Goal: Transaction & Acquisition: Purchase product/service

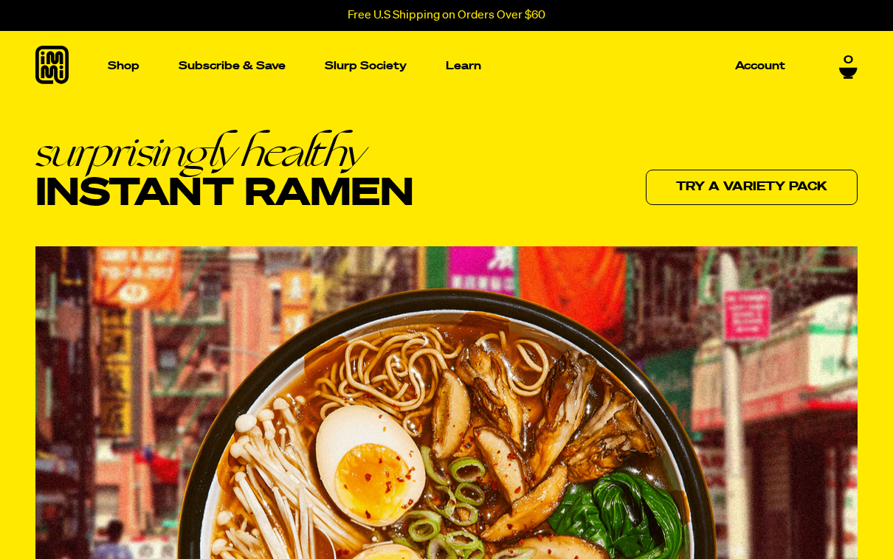
click at [772, 61] on p "Account" at bounding box center [760, 66] width 50 height 11
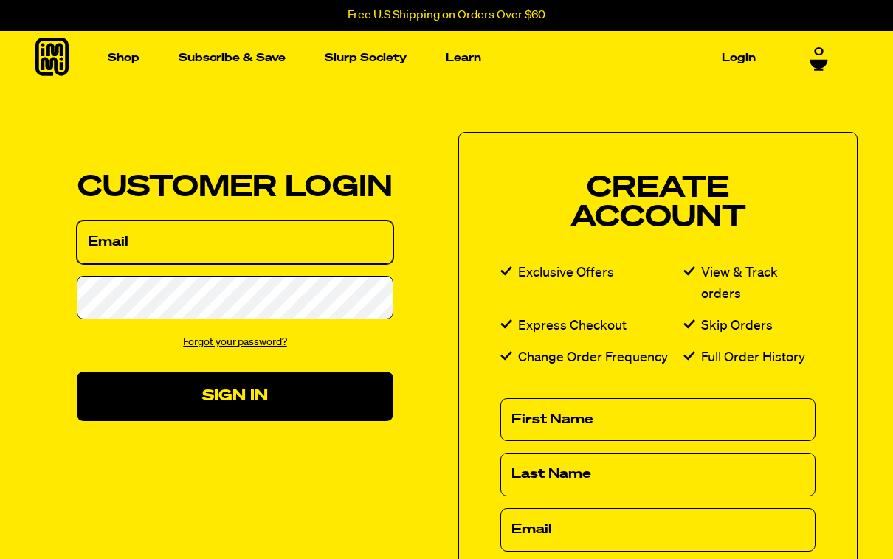
click at [314, 241] on input "Email" at bounding box center [235, 243] width 317 height 44
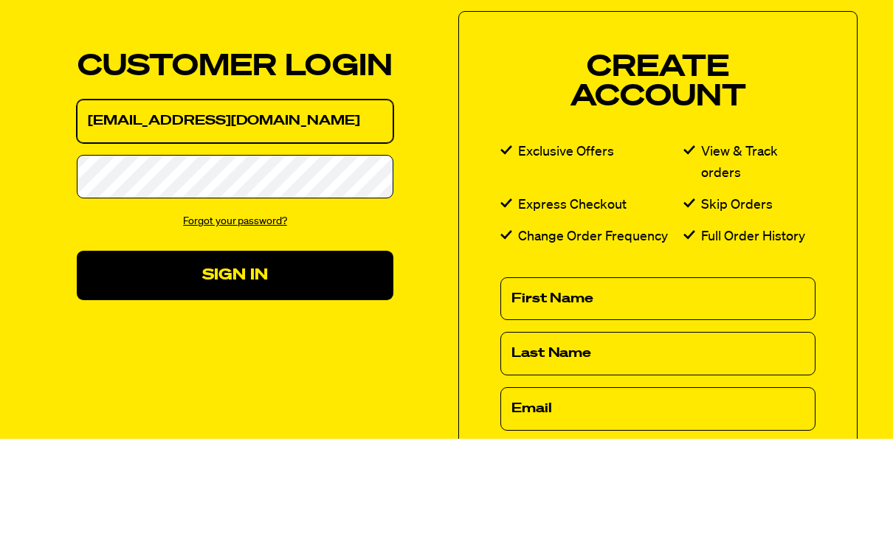
type input "ccuevas5802@yahoo.com"
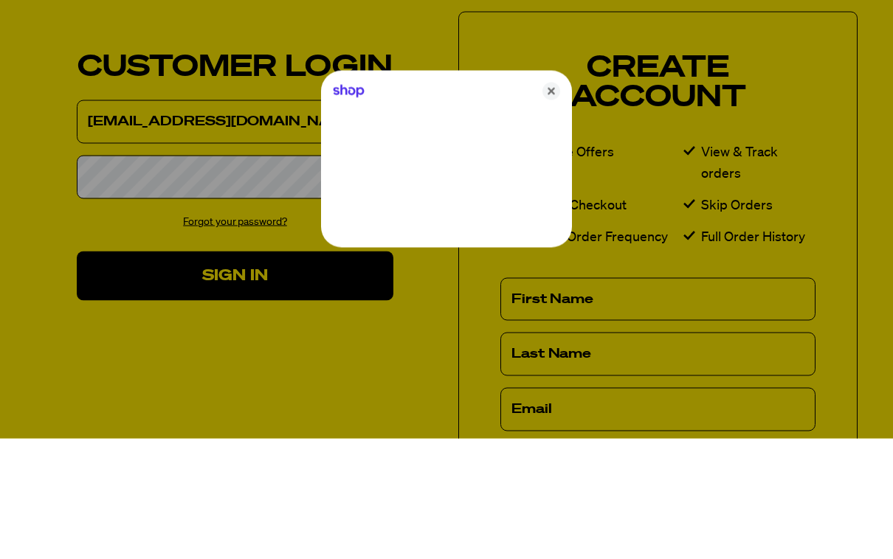
click at [305, 165] on div at bounding box center [446, 279] width 893 height 559
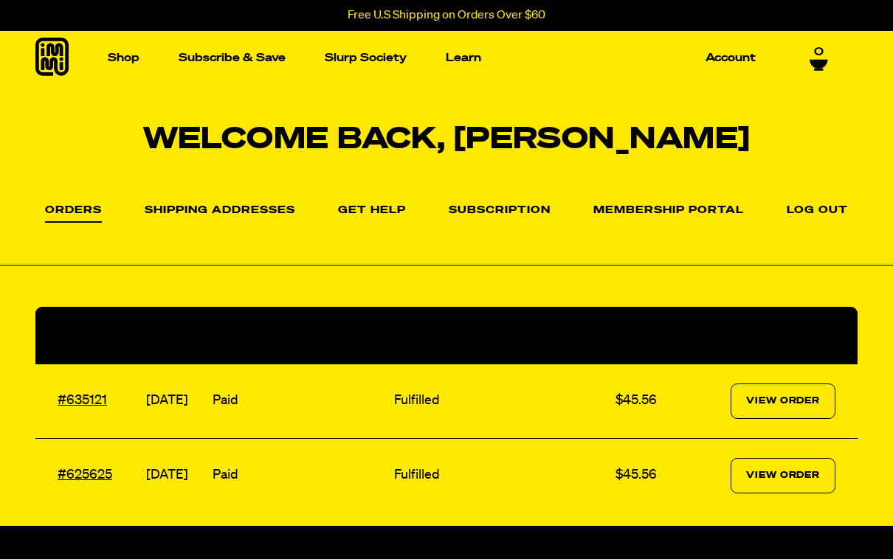
click at [126, 223] on img "Main navigation" at bounding box center [114, 199] width 173 height 173
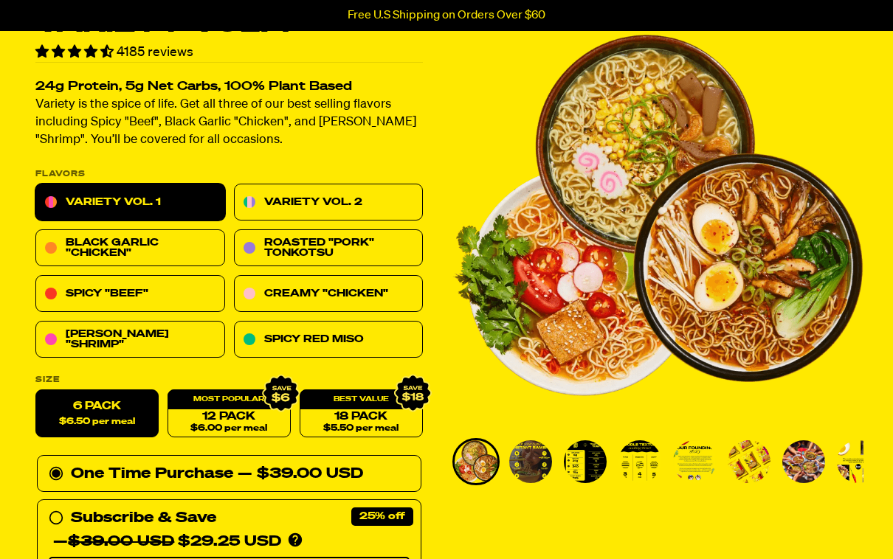
scroll to position [91, 0]
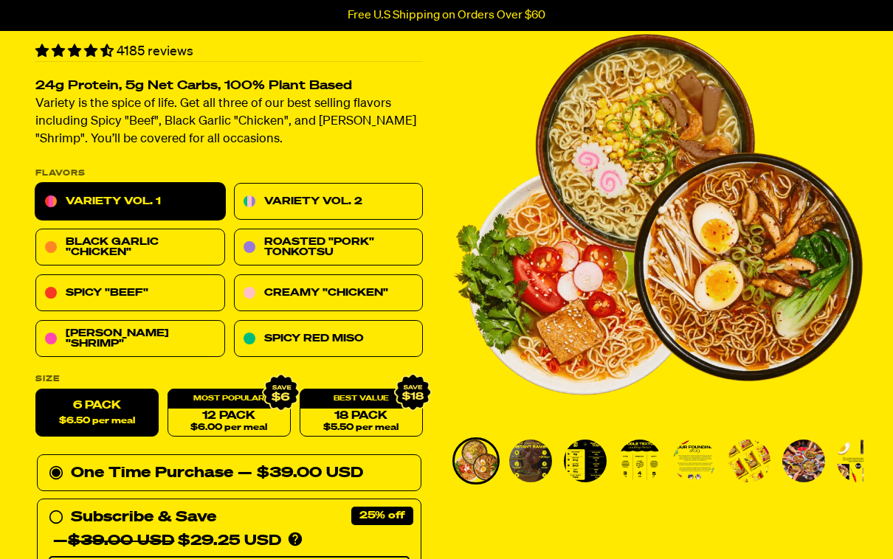
click at [170, 294] on link "Spicy "Beef"" at bounding box center [130, 293] width 190 height 37
click at [147, 342] on link "Tom Yum "Shrimp"" at bounding box center [130, 339] width 190 height 37
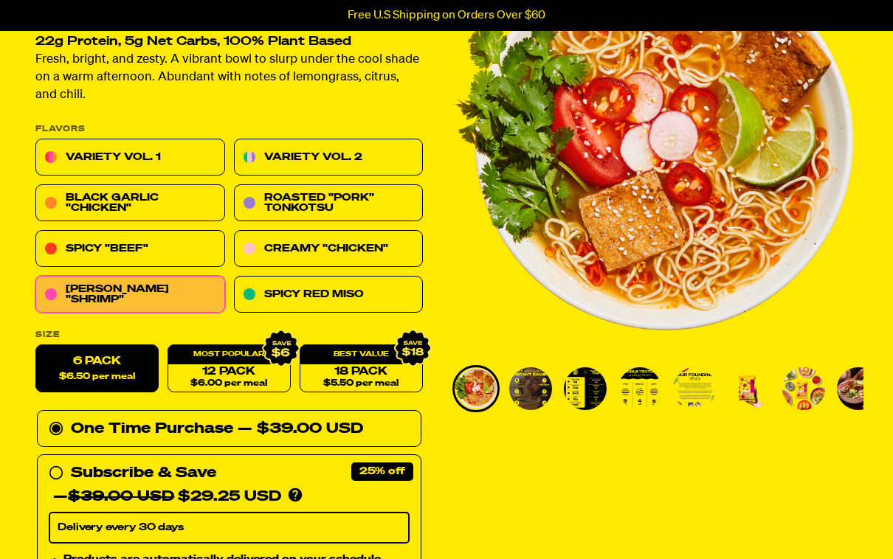
scroll to position [147, 0]
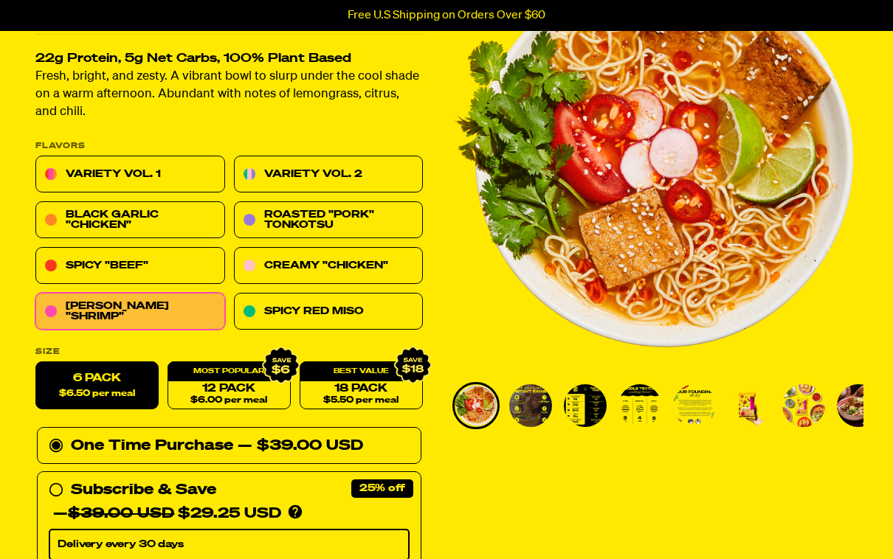
click at [166, 270] on link "Spicy "Beef"" at bounding box center [130, 266] width 190 height 37
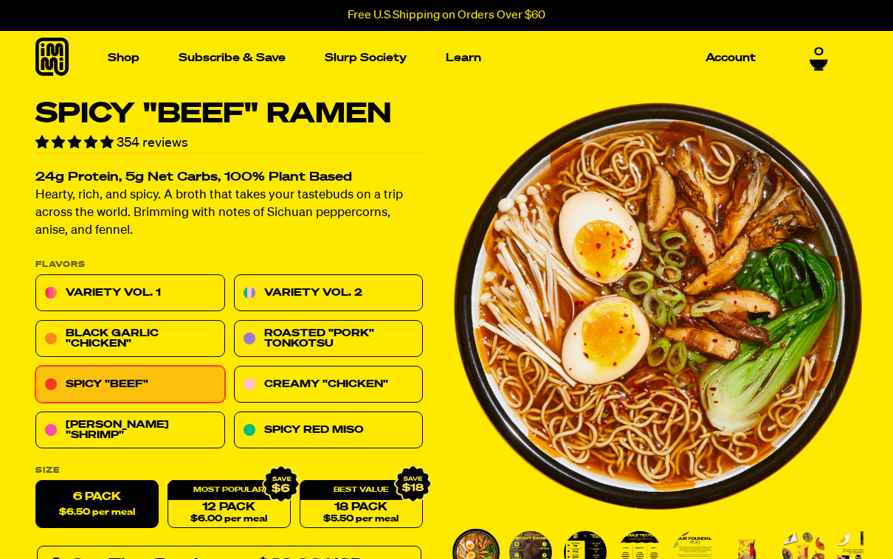
click at [365, 435] on link "Spicy Red Miso" at bounding box center [329, 430] width 190 height 37
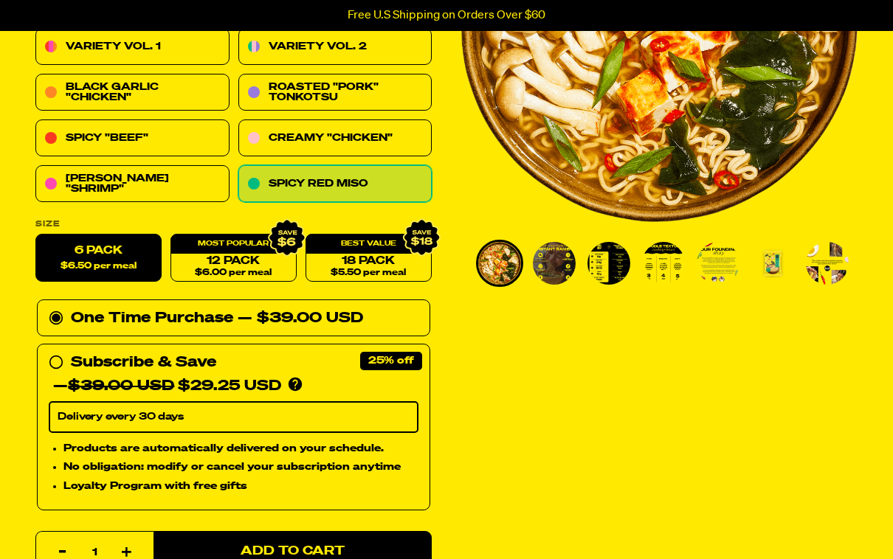
scroll to position [249, 0]
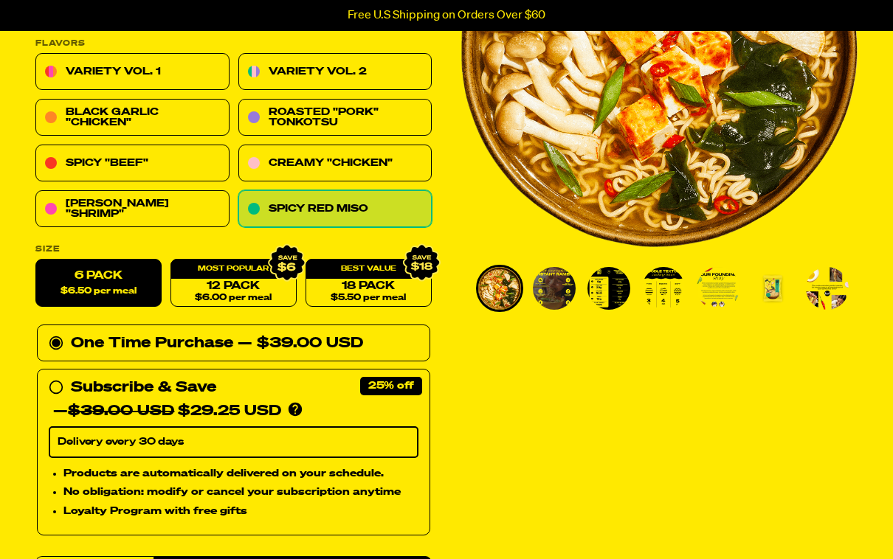
click at [463, 377] on div "Spicy Red Miso Ramen 109 reviews 23g Protein, 5g Net Carbs, 100% Plant Based A …" at bounding box center [446, 565] width 893 height 1428
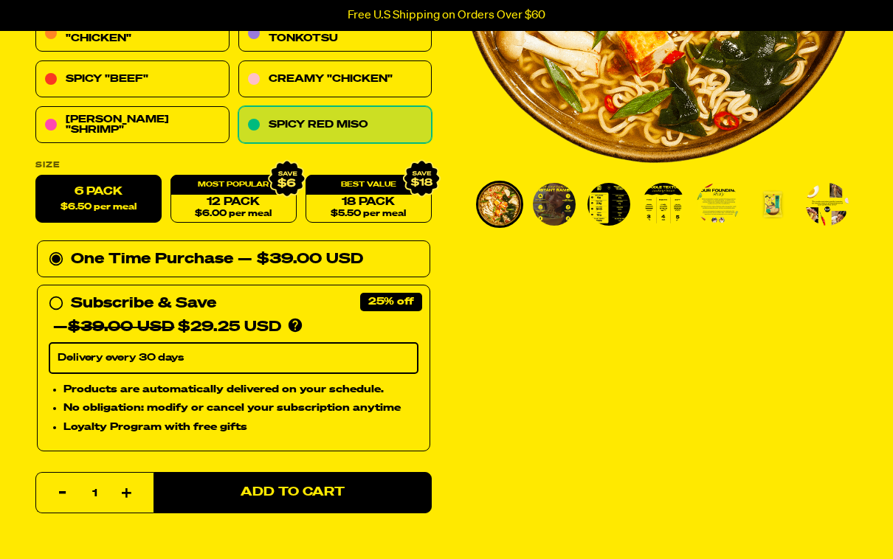
scroll to position [312, 0]
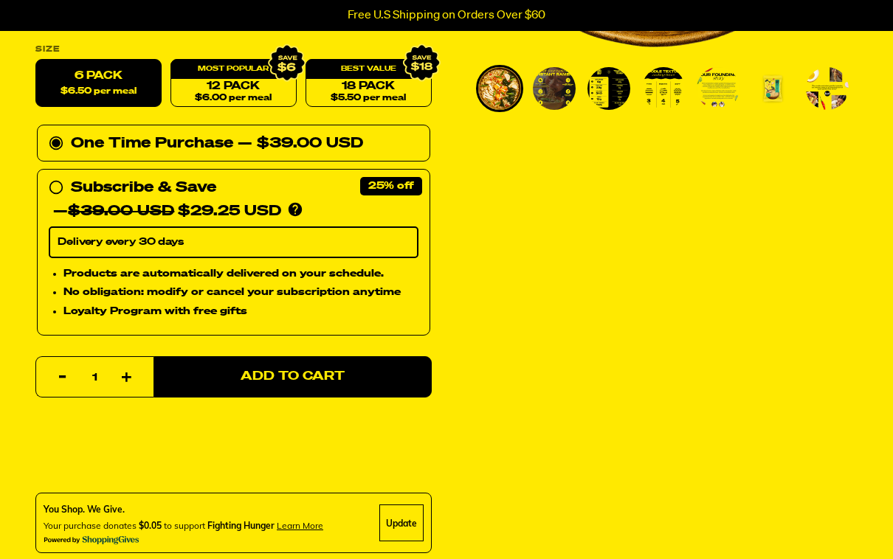
click at [322, 381] on span "Add to Cart" at bounding box center [293, 378] width 104 height 13
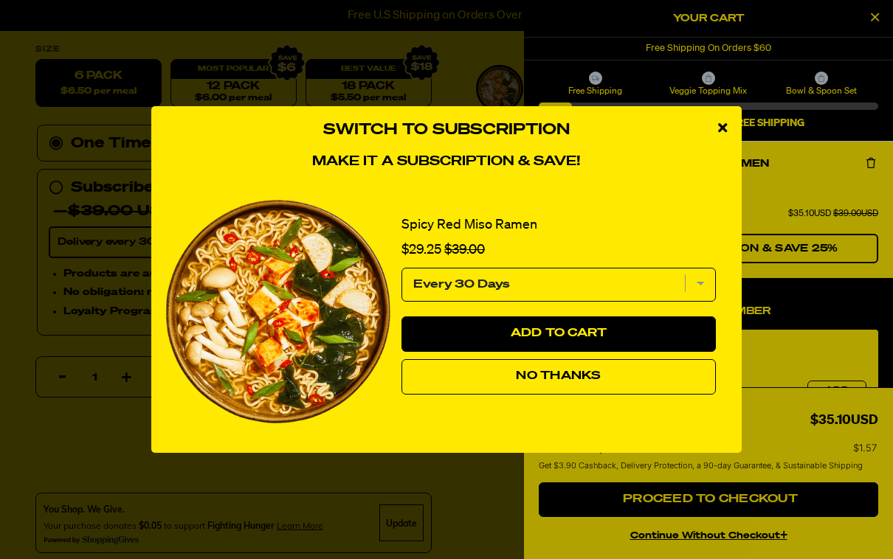
click at [560, 382] on span "No Thanks" at bounding box center [558, 376] width 85 height 12
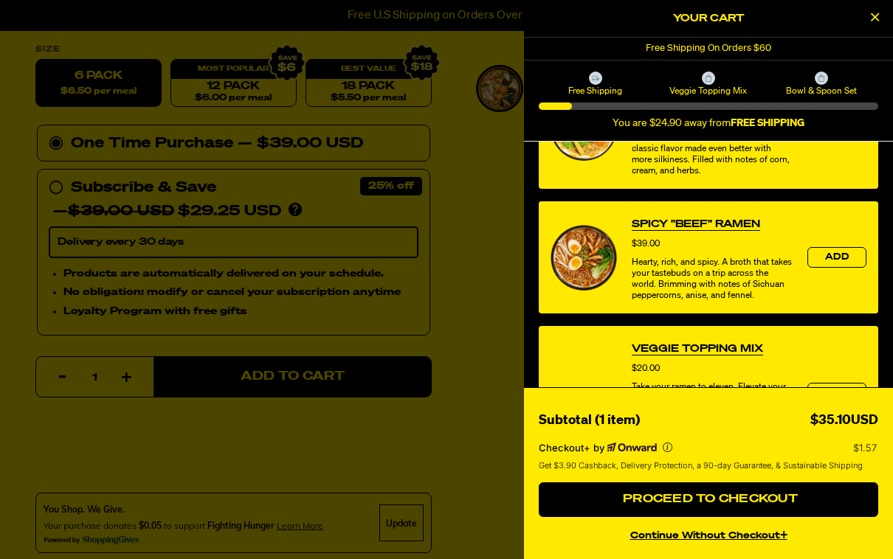
scroll to position [459, 0]
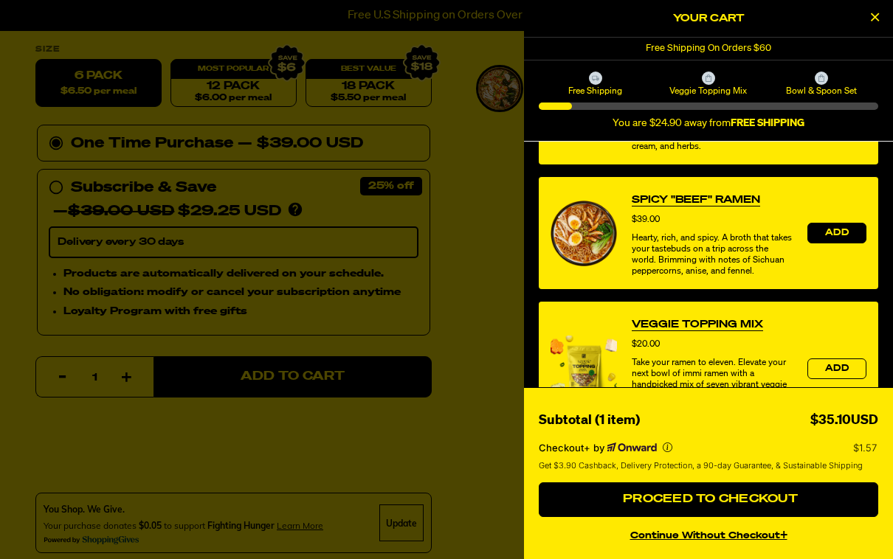
click at [835, 238] on span "Add" at bounding box center [837, 233] width 24 height 9
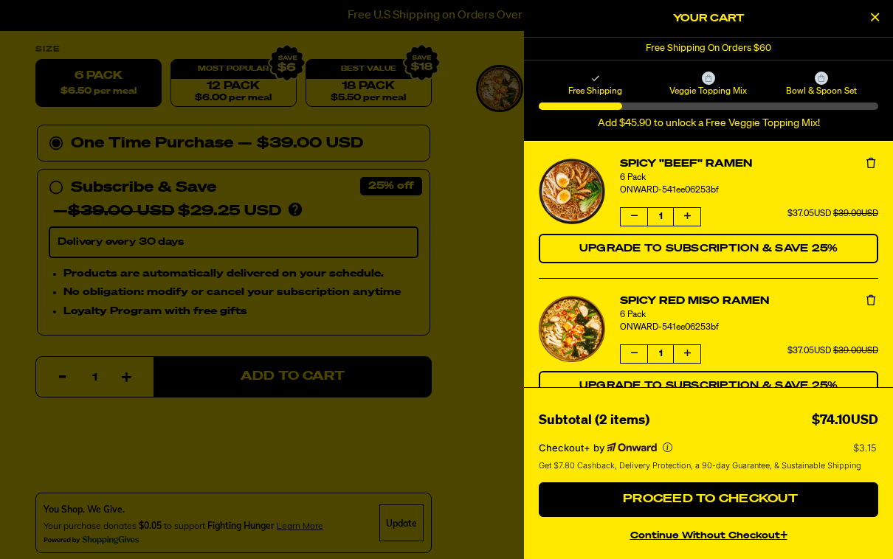
click at [739, 505] on span "Proceed to Checkout" at bounding box center [708, 500] width 179 height 12
